Goal: Complete application form

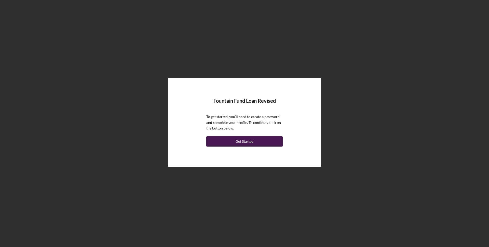
click at [245, 141] on div "Get Started" at bounding box center [245, 141] width 18 height 10
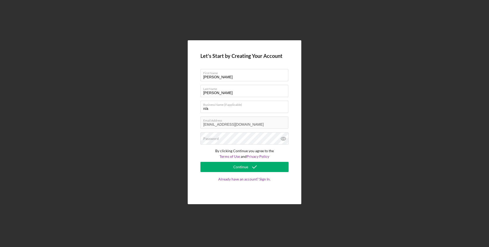
click at [404, 92] on div "Let's Start by Creating Your Account First Name [PERSON_NAME] Last Name [PERSON…" at bounding box center [245, 122] width 484 height 244
click at [224, 137] on div "Password" at bounding box center [244, 138] width 88 height 13
click at [284, 138] on icon at bounding box center [283, 139] width 2 height 2
click at [283, 138] on icon at bounding box center [283, 138] width 13 height 13
click at [254, 169] on icon "submit" at bounding box center [254, 166] width 13 height 13
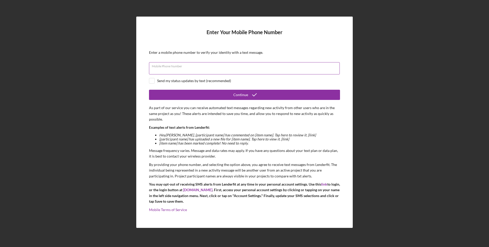
click at [194, 69] on input "Mobile Phone Number" at bounding box center [244, 68] width 191 height 12
type input "[PHONE_NUMBER]"
click at [153, 82] on input "checkbox" at bounding box center [151, 80] width 5 height 5
checkbox input "true"
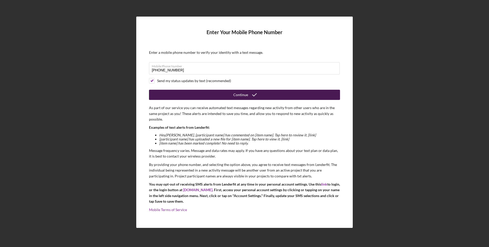
click at [227, 96] on button "Continue" at bounding box center [244, 95] width 191 height 10
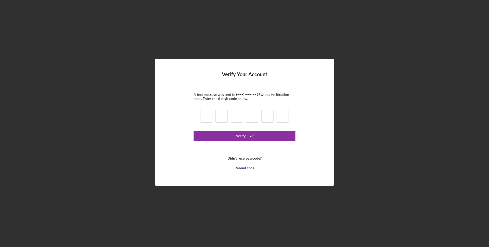
click at [206, 116] on input at bounding box center [206, 116] width 12 height 13
type input "1"
type input "9"
type input "4"
type input "6"
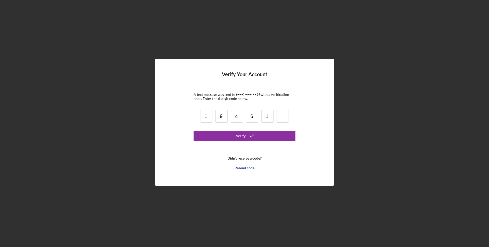
type input "1"
type input "9"
click at [243, 136] on div "Verify" at bounding box center [241, 136] width 10 height 10
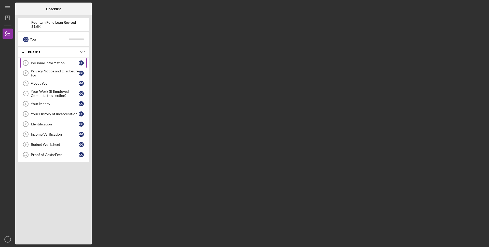
click at [50, 63] on div "Personal Information" at bounding box center [55, 63] width 48 height 4
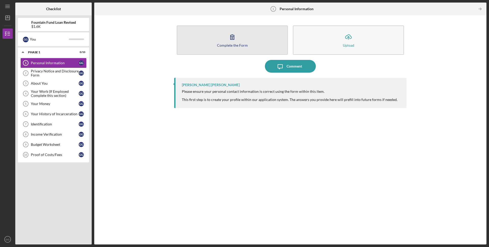
click at [235, 39] on icon "button" at bounding box center [232, 37] width 13 height 13
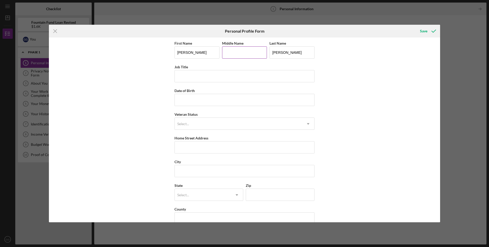
click at [231, 53] on input "Middle Name" at bounding box center [244, 52] width 45 height 12
type input "t"
type input "T"
click at [218, 75] on input "Job Title" at bounding box center [244, 76] width 140 height 12
click at [190, 99] on input "Date of Birth" at bounding box center [244, 100] width 140 height 12
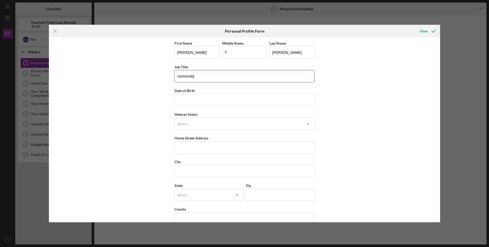
click at [198, 77] on input "community" at bounding box center [244, 76] width 140 height 12
type input "community health worker"
click at [200, 99] on input "Date of Birth" at bounding box center [244, 100] width 140 height 12
type input "[DATE]"
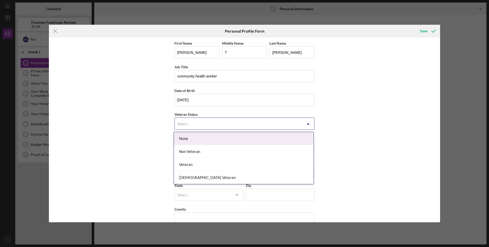
click at [193, 121] on div "Select..." at bounding box center [238, 124] width 127 height 12
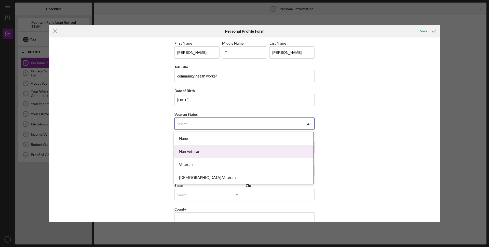
click at [189, 151] on div "Non Veteran" at bounding box center [244, 151] width 140 height 13
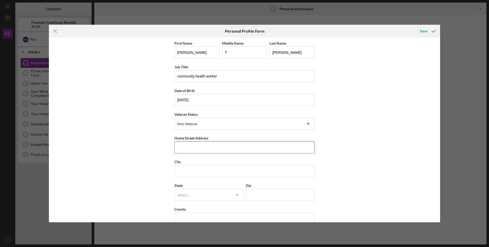
click at [202, 145] on input "Home Street Address" at bounding box center [244, 147] width 140 height 12
type input "[STREET_ADDRESS][PERSON_NAME]"
click at [200, 174] on input "City" at bounding box center [244, 171] width 140 height 12
type input "[GEOGRAPHIC_DATA]"
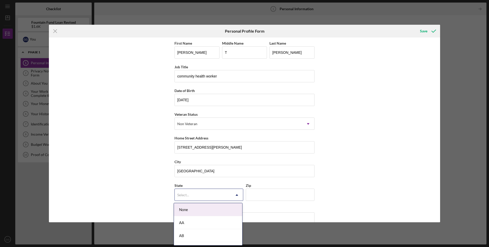
click at [201, 194] on div "Select..." at bounding box center [203, 195] width 56 height 12
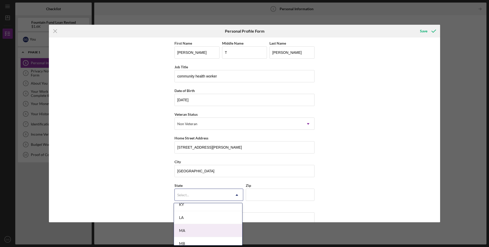
click at [210, 232] on div "MA" at bounding box center [208, 230] width 68 height 13
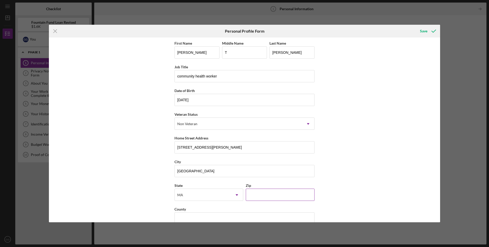
click at [264, 194] on input "Zip" at bounding box center [280, 194] width 69 height 12
type input "02467"
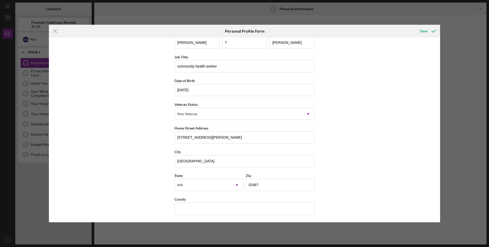
scroll to position [10, 0]
click at [234, 209] on input "County" at bounding box center [244, 208] width 140 height 12
drag, startPoint x: 438, startPoint y: 122, endPoint x: 437, endPoint y: 128, distance: 5.9
click at [437, 128] on div "First Name [PERSON_NAME] Middle Name T Last Name [PERSON_NAME] Job Title commun…" at bounding box center [244, 129] width 391 height 185
click at [421, 31] on div "Save" at bounding box center [423, 31] width 7 height 10
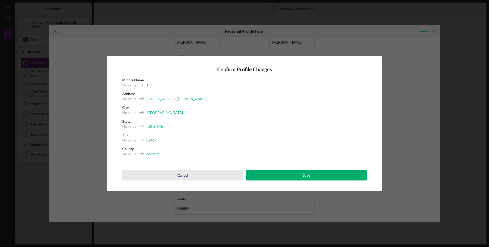
click at [182, 171] on div "Cancel" at bounding box center [183, 175] width 11 height 10
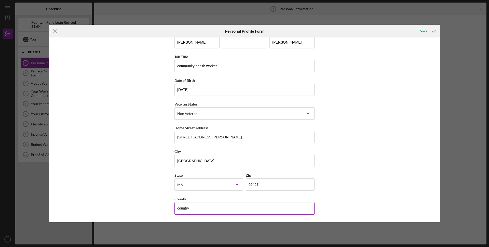
click at [195, 207] on input "country" at bounding box center [244, 208] width 140 height 12
type input "c"
click at [199, 212] on input "County" at bounding box center [244, 208] width 140 height 12
click at [182, 209] on input "County" at bounding box center [244, 208] width 140 height 12
click at [185, 210] on input "County" at bounding box center [244, 208] width 140 height 12
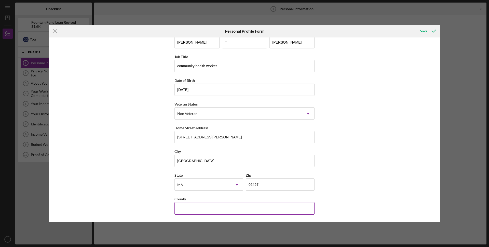
click at [183, 206] on input "County" at bounding box center [244, 208] width 140 height 12
type input "[GEOGRAPHIC_DATA]"
drag, startPoint x: 438, startPoint y: 119, endPoint x: 437, endPoint y: 127, distance: 7.8
click at [437, 127] on div "First Name [PERSON_NAME] Middle Name T Last Name [PERSON_NAME] Job Title commun…" at bounding box center [244, 129] width 391 height 185
click at [422, 31] on div "Save" at bounding box center [423, 31] width 7 height 10
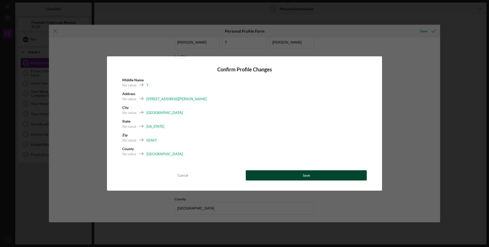
click at [286, 178] on button "Save" at bounding box center [306, 175] width 121 height 10
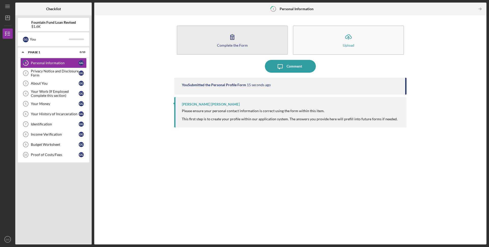
click at [214, 48] on button "Complete the Form Form" at bounding box center [232, 39] width 111 height 29
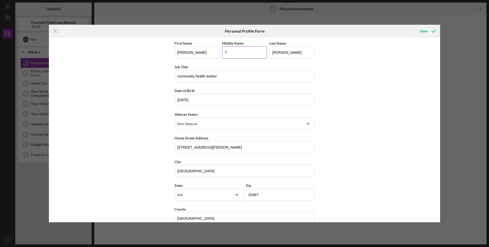
click at [236, 52] on input "T" at bounding box center [244, 52] width 45 height 12
type input "[PERSON_NAME]"
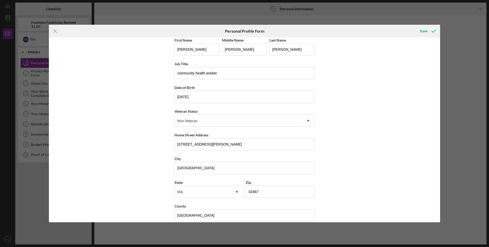
scroll to position [10, 0]
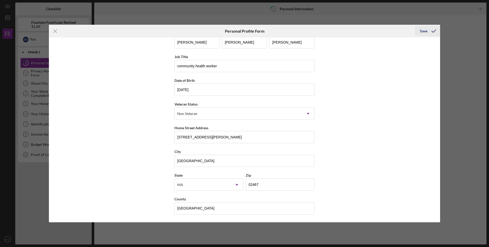
click at [421, 31] on div "Save" at bounding box center [423, 31] width 7 height 10
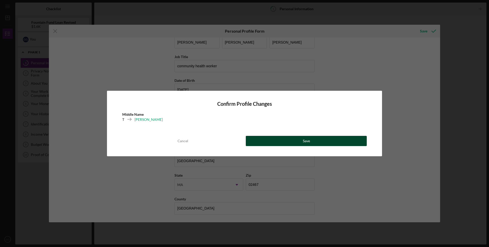
click at [300, 139] on button "Save" at bounding box center [306, 141] width 121 height 10
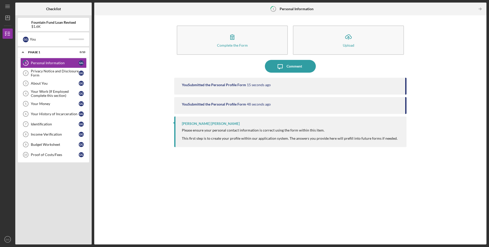
click at [284, 138] on div "Please ensure your personal contact information is correct using the form withi…" at bounding box center [290, 134] width 216 height 12
click at [210, 124] on div "[PERSON_NAME] [PERSON_NAME]" at bounding box center [211, 123] width 58 height 4
click at [213, 87] on div "You Submitted the Personal Profile Form 23 seconds ago" at bounding box center [290, 86] width 232 height 17
click at [213, 84] on div "You Submitted the Personal Profile Form" at bounding box center [214, 85] width 64 height 4
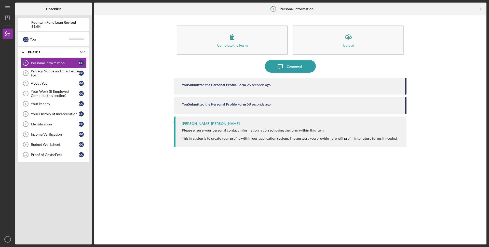
click at [213, 84] on div "You Submitted the Personal Profile Form" at bounding box center [214, 85] width 64 height 4
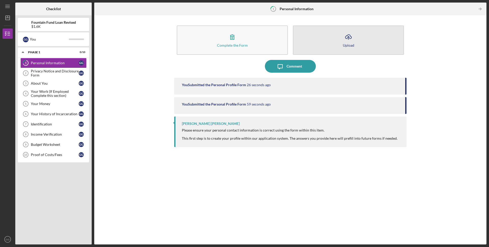
click at [339, 47] on button "Icon/Upload Upload" at bounding box center [348, 39] width 111 height 29
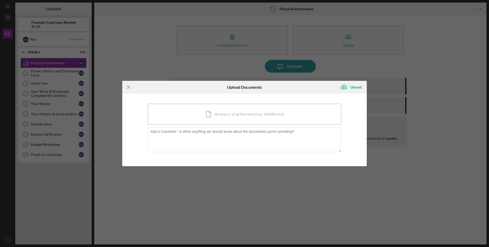
click at [261, 117] on div "Icon/Document Browse or drag files here (max 100MB total) Tap to choose files o…" at bounding box center [245, 114] width 194 height 21
click at [129, 87] on line at bounding box center [128, 86] width 3 height 3
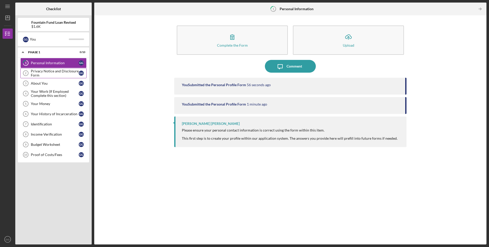
click at [47, 69] on div "Privacy Notice and Disclosure Form" at bounding box center [55, 73] width 48 height 8
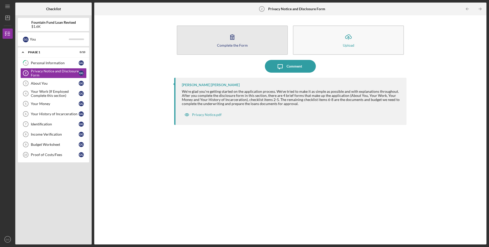
click at [213, 48] on button "Complete the Form Form" at bounding box center [232, 39] width 111 height 29
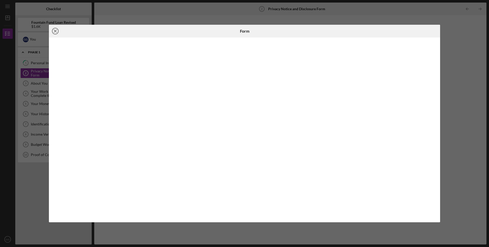
click at [55, 30] on icon "Icon/Close" at bounding box center [55, 31] width 13 height 13
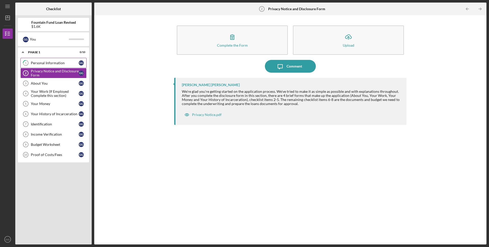
click at [42, 64] on div "Personal Information" at bounding box center [55, 63] width 48 height 4
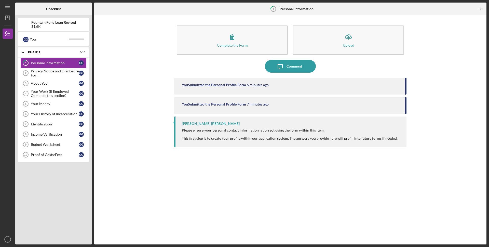
click at [184, 124] on div "[PERSON_NAME] [PERSON_NAME]" at bounding box center [211, 123] width 58 height 4
click at [226, 84] on div "You Submitted the Personal Profile Form" at bounding box center [214, 85] width 64 height 4
click at [218, 102] on div "You Submitted the Personal Profile Form 9 minutes ago" at bounding box center [290, 105] width 232 height 17
click at [202, 123] on div "[PERSON_NAME] [PERSON_NAME]" at bounding box center [211, 123] width 58 height 4
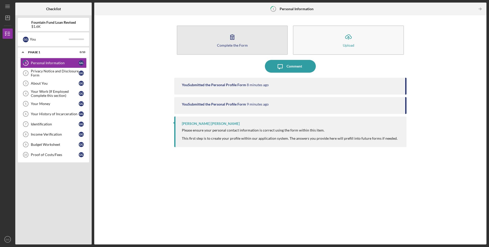
click at [240, 49] on button "Complete the Form Form" at bounding box center [232, 39] width 111 height 29
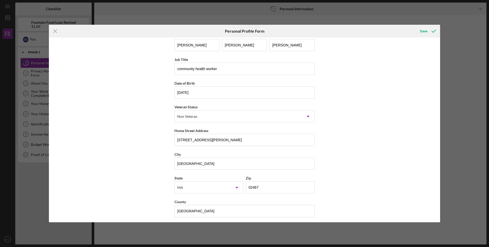
scroll to position [10, 0]
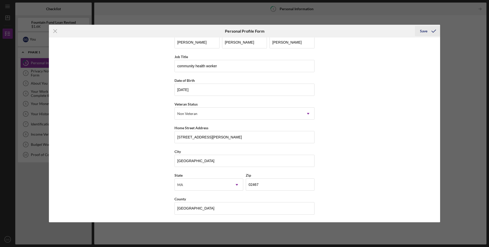
click at [430, 30] on icon "submit" at bounding box center [433, 31] width 13 height 13
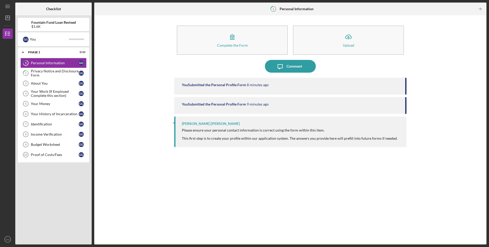
click at [210, 124] on div "[PERSON_NAME] [PERSON_NAME]" at bounding box center [211, 123] width 58 height 4
drag, startPoint x: 210, startPoint y: 133, endPoint x: 210, endPoint y: 137, distance: 4.3
click at [210, 135] on div "Please ensure your personal contact information is correct using the form withi…" at bounding box center [290, 134] width 216 height 12
click at [211, 138] on div "Please ensure your personal contact information is correct using the form withi…" at bounding box center [290, 134] width 216 height 12
click at [36, 71] on div "Privacy Notice and Disclosure Form" at bounding box center [55, 73] width 48 height 8
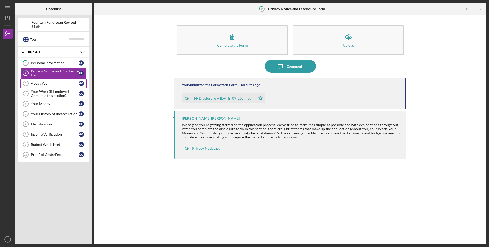
click at [44, 85] on div "About You" at bounding box center [55, 83] width 48 height 4
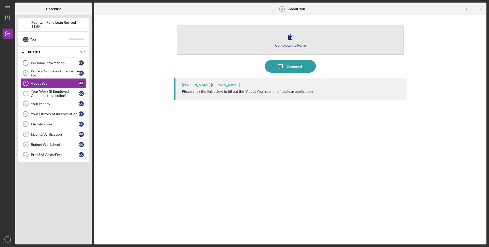
click at [289, 42] on icon "button" at bounding box center [290, 37] width 13 height 13
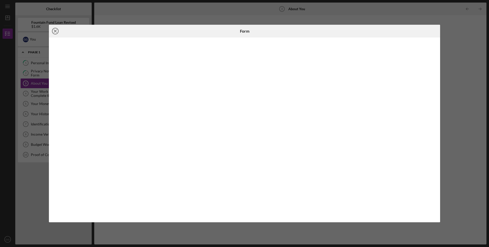
click at [54, 30] on icon "Icon/Close" at bounding box center [55, 31] width 13 height 13
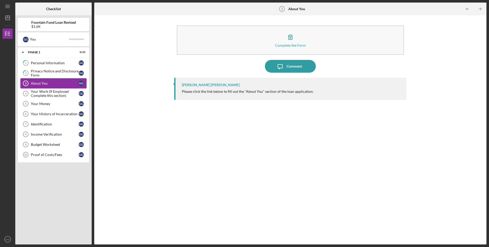
click at [45, 82] on div "About You" at bounding box center [55, 83] width 48 height 4
click at [38, 81] on div "About You" at bounding box center [55, 83] width 48 height 4
click at [40, 92] on div "Your Work (If Employed Complete this section)" at bounding box center [55, 93] width 48 height 8
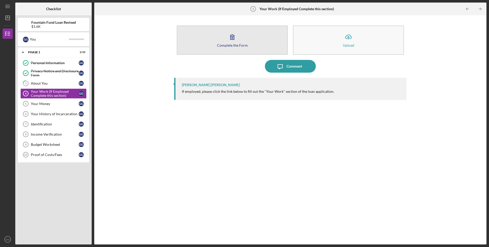
click at [217, 42] on button "Complete the Form Form" at bounding box center [232, 39] width 111 height 29
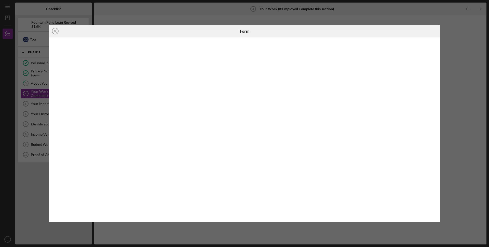
click at [56, 30] on line at bounding box center [55, 31] width 3 height 3
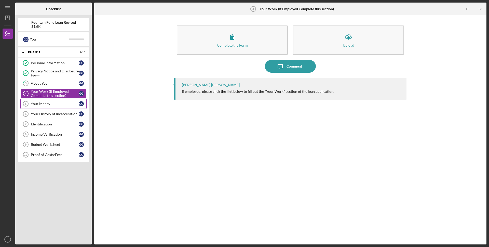
click at [40, 105] on div "Your Money" at bounding box center [55, 104] width 48 height 4
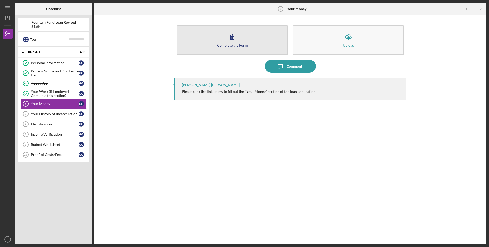
click at [237, 50] on button "Complete the Form Form" at bounding box center [232, 39] width 111 height 29
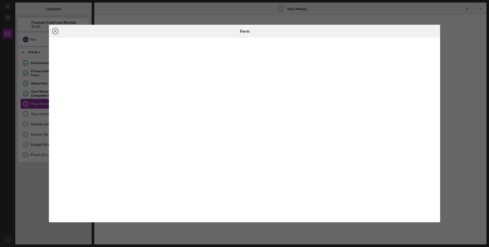
click at [53, 31] on icon "Icon/Close" at bounding box center [55, 31] width 13 height 13
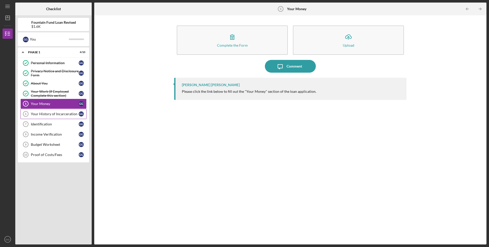
click at [43, 114] on div "Your History of Incarceration" at bounding box center [55, 114] width 48 height 4
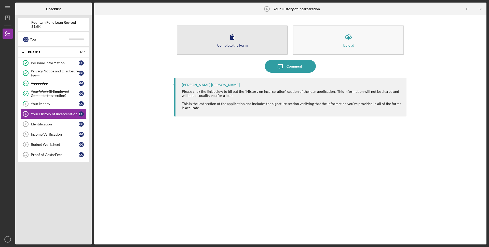
click at [216, 45] on button "Complete the Form Form" at bounding box center [232, 39] width 111 height 29
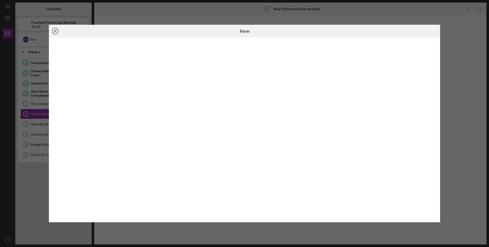
click at [57, 31] on icon "Icon/Close" at bounding box center [55, 31] width 13 height 13
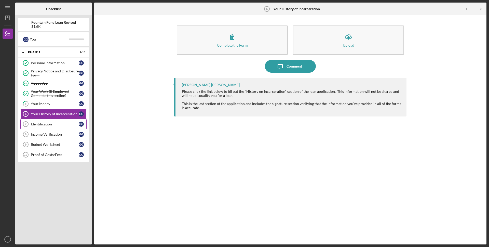
click at [41, 123] on div "Identification" at bounding box center [55, 124] width 48 height 4
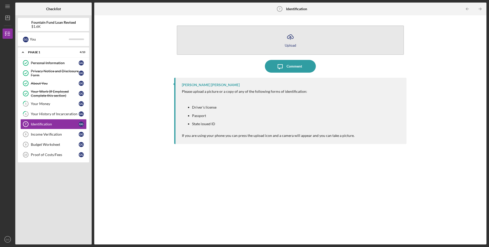
click at [276, 40] on button "Icon/Upload Upload" at bounding box center [290, 39] width 227 height 29
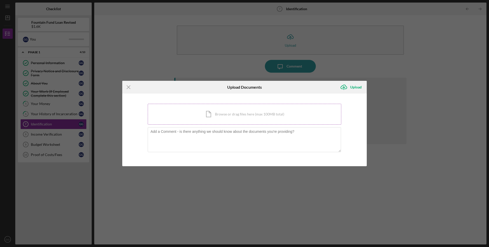
click at [235, 109] on div "Icon/Document Browse or drag files here (max 100MB total) Tap to choose files o…" at bounding box center [245, 114] width 194 height 21
click at [129, 87] on line at bounding box center [128, 86] width 3 height 3
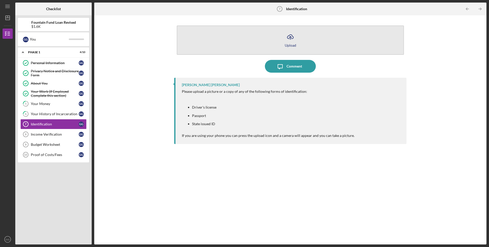
click at [282, 41] on button "Icon/Upload Upload" at bounding box center [290, 39] width 227 height 29
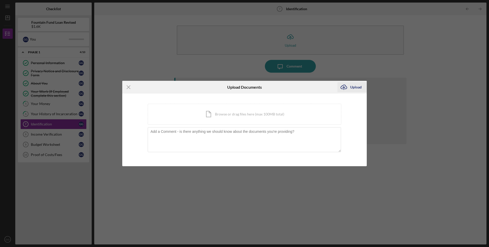
click at [349, 88] on button "Icon/Upload Upload" at bounding box center [351, 87] width 29 height 10
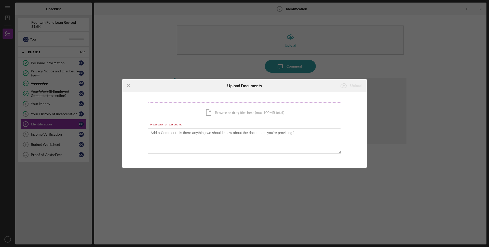
click at [252, 114] on div "Icon/Document Browse or drag files here (max 100MB total) Tap to choose files o…" at bounding box center [245, 112] width 194 height 21
click at [129, 84] on icon "Icon/Menu Close" at bounding box center [128, 85] width 13 height 13
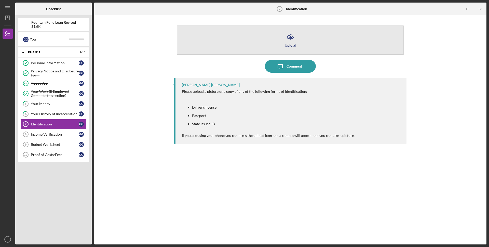
click at [259, 49] on button "Icon/Upload Upload" at bounding box center [290, 39] width 227 height 29
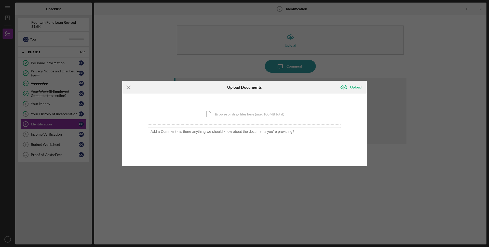
click at [128, 87] on line at bounding box center [128, 86] width 3 height 3
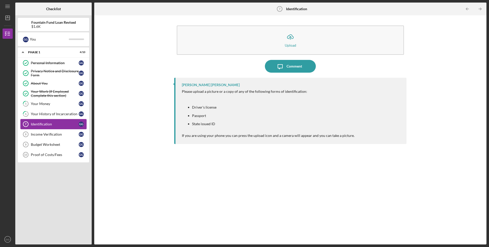
click at [45, 124] on div "Identification" at bounding box center [55, 124] width 48 height 4
click at [32, 124] on div "Identification" at bounding box center [55, 124] width 48 height 4
click at [52, 122] on div "Identification" at bounding box center [55, 124] width 48 height 4
click at [130, 126] on div "Icon/Upload Upload Icon/Message Comment [PERSON_NAME] [PERSON_NAME] Please uplo…" at bounding box center [290, 130] width 387 height 224
click at [131, 126] on div "Icon/Upload Upload Icon/Message Comment [PERSON_NAME] [PERSON_NAME] Please uplo…" at bounding box center [290, 130] width 387 height 224
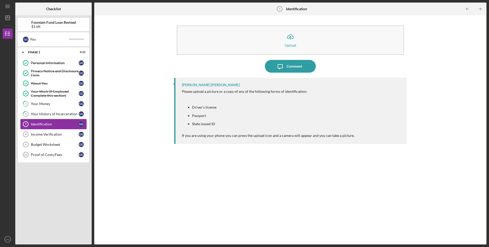
click at [61, 123] on div "Identification" at bounding box center [55, 124] width 48 height 4
